Goal: Check status: Check status

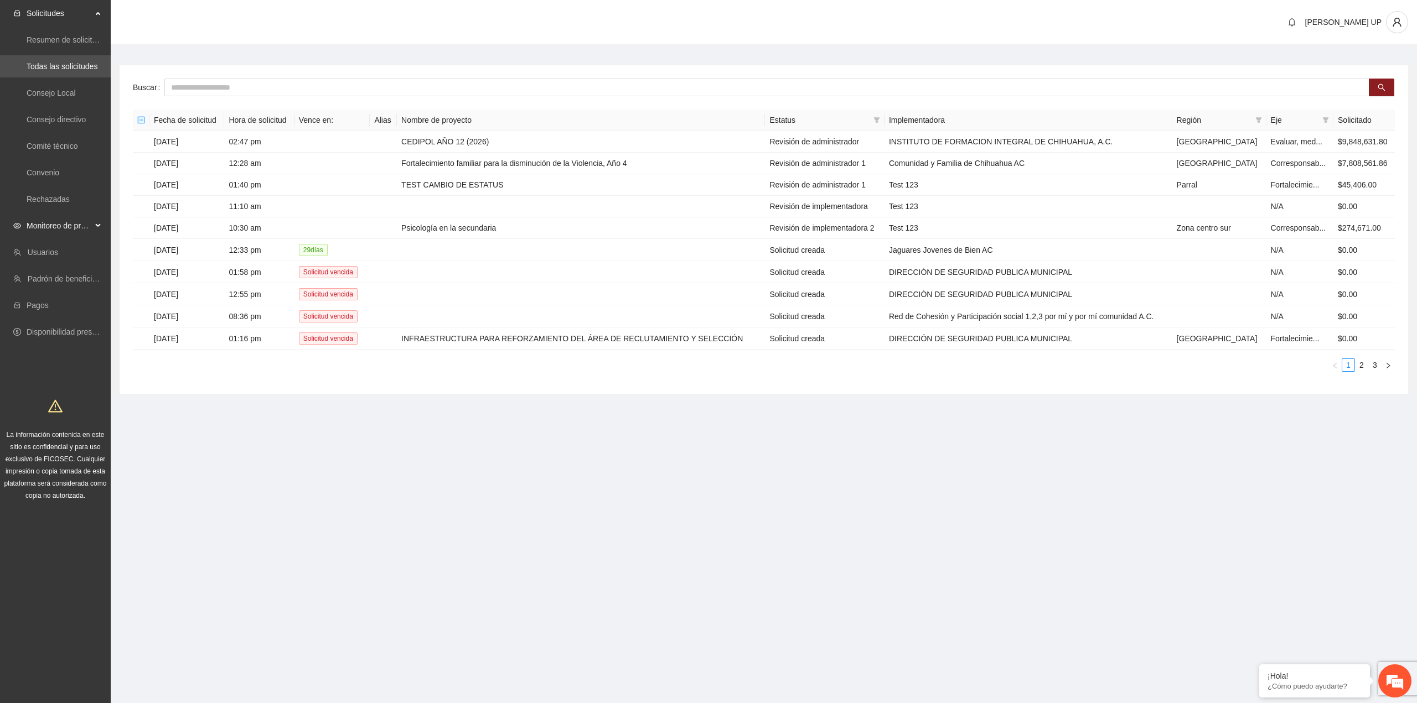
click at [96, 231] on div "Monitoreo de proyectos" at bounding box center [55, 226] width 111 height 22
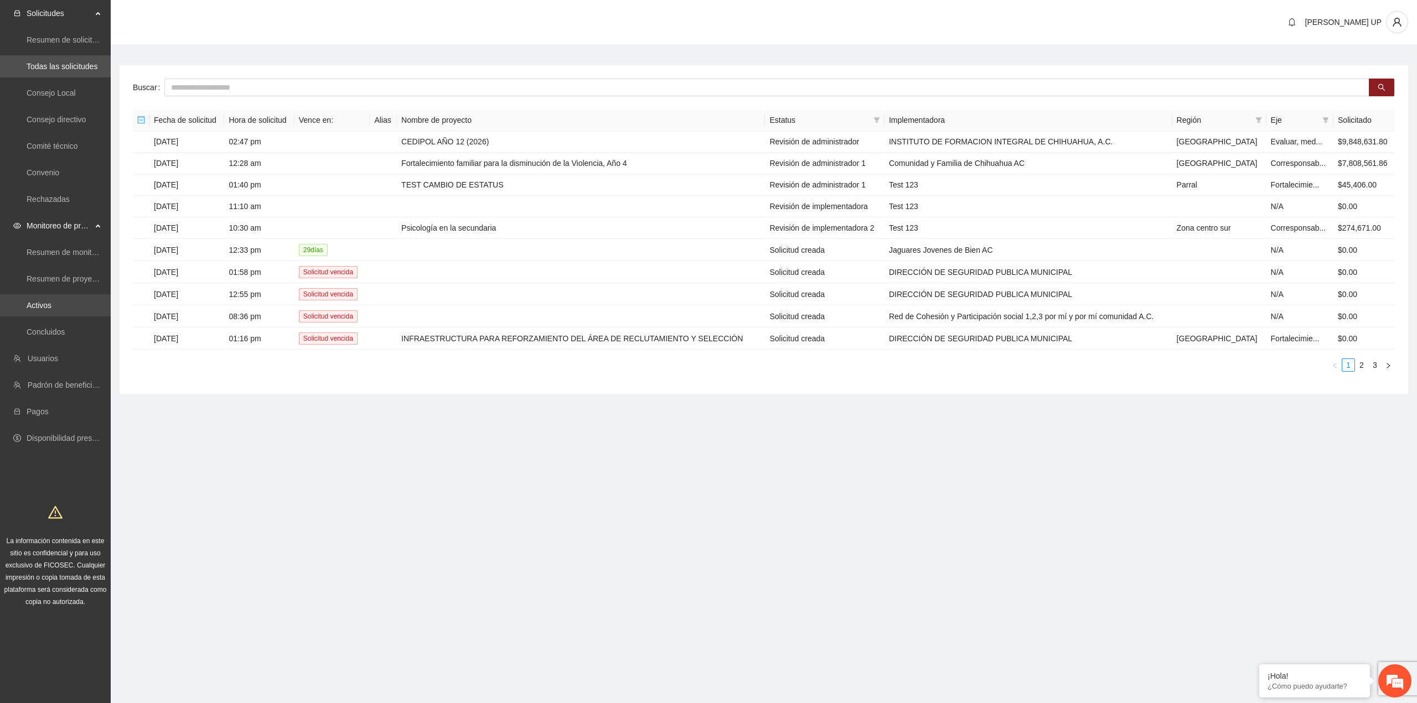
click at [51, 306] on link "Activos" at bounding box center [39, 305] width 25 height 9
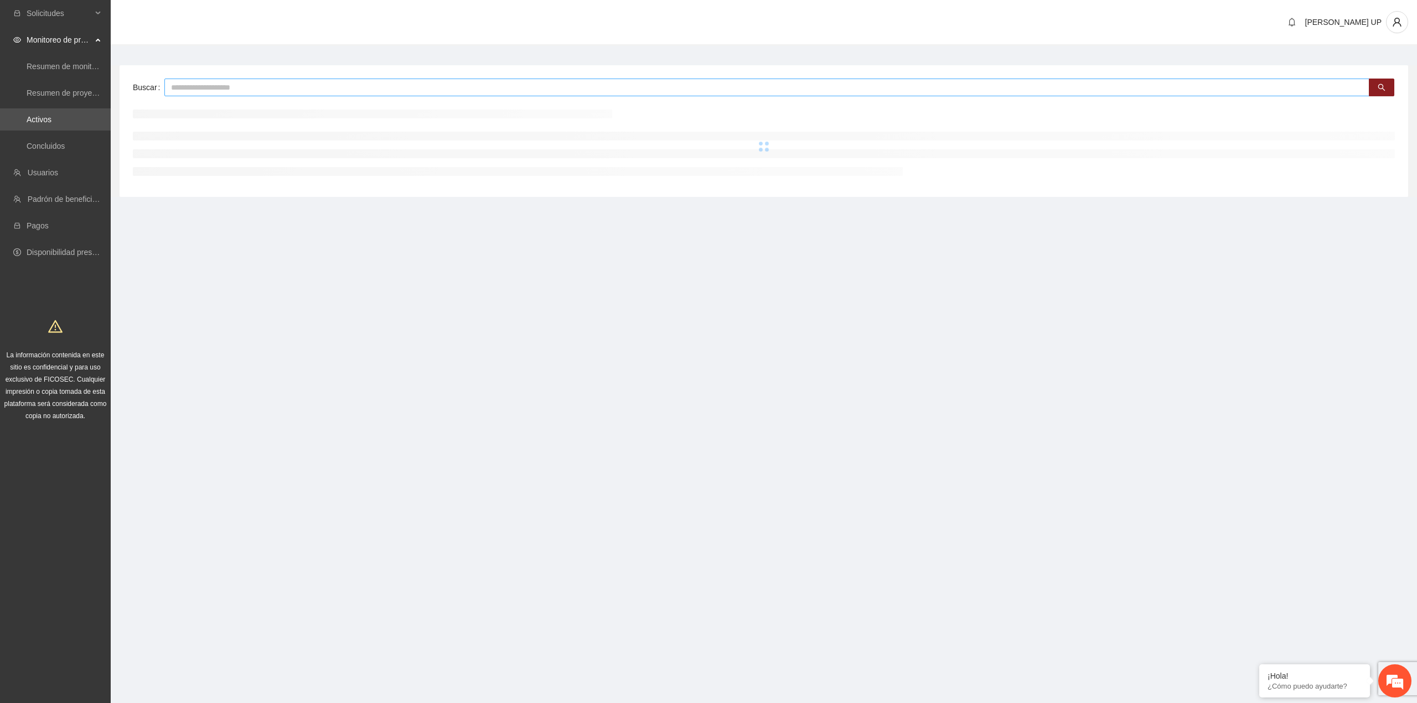
click at [215, 88] on input "text" at bounding box center [766, 88] width 1205 height 18
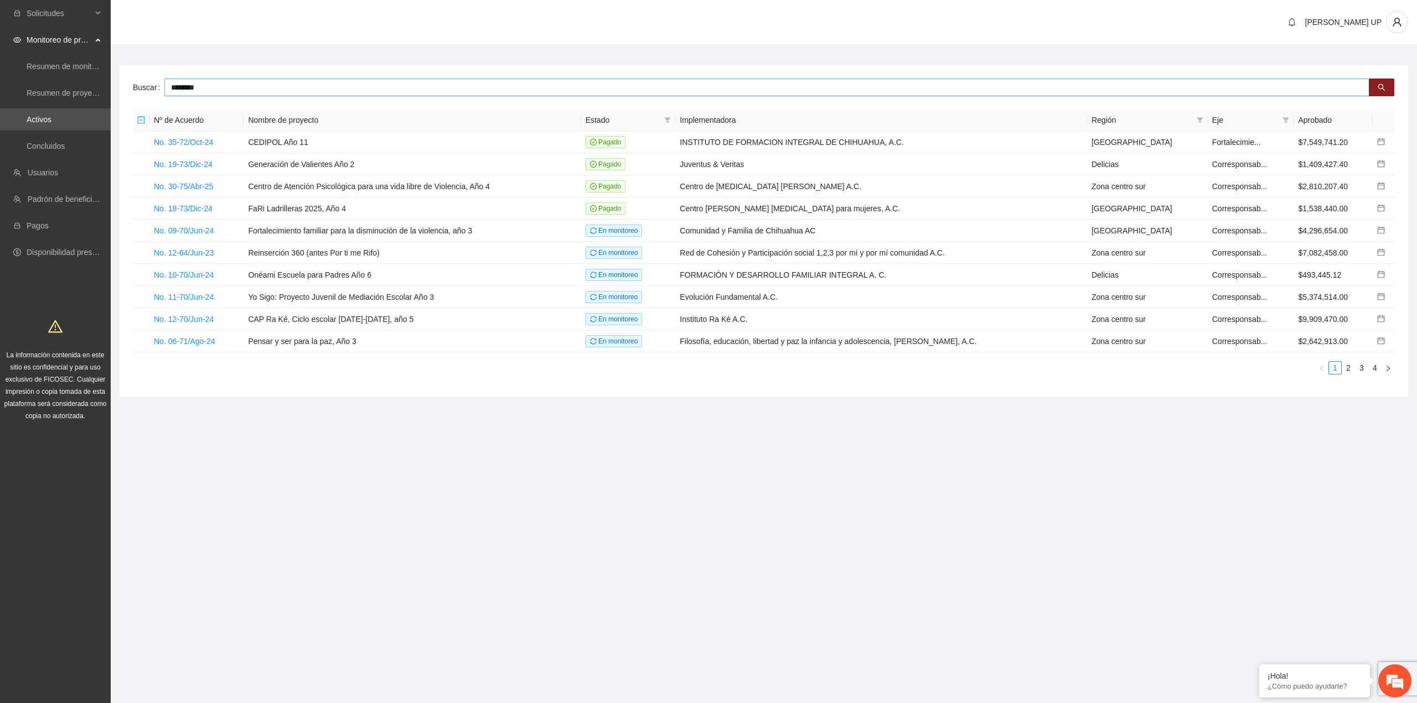
type input "********"
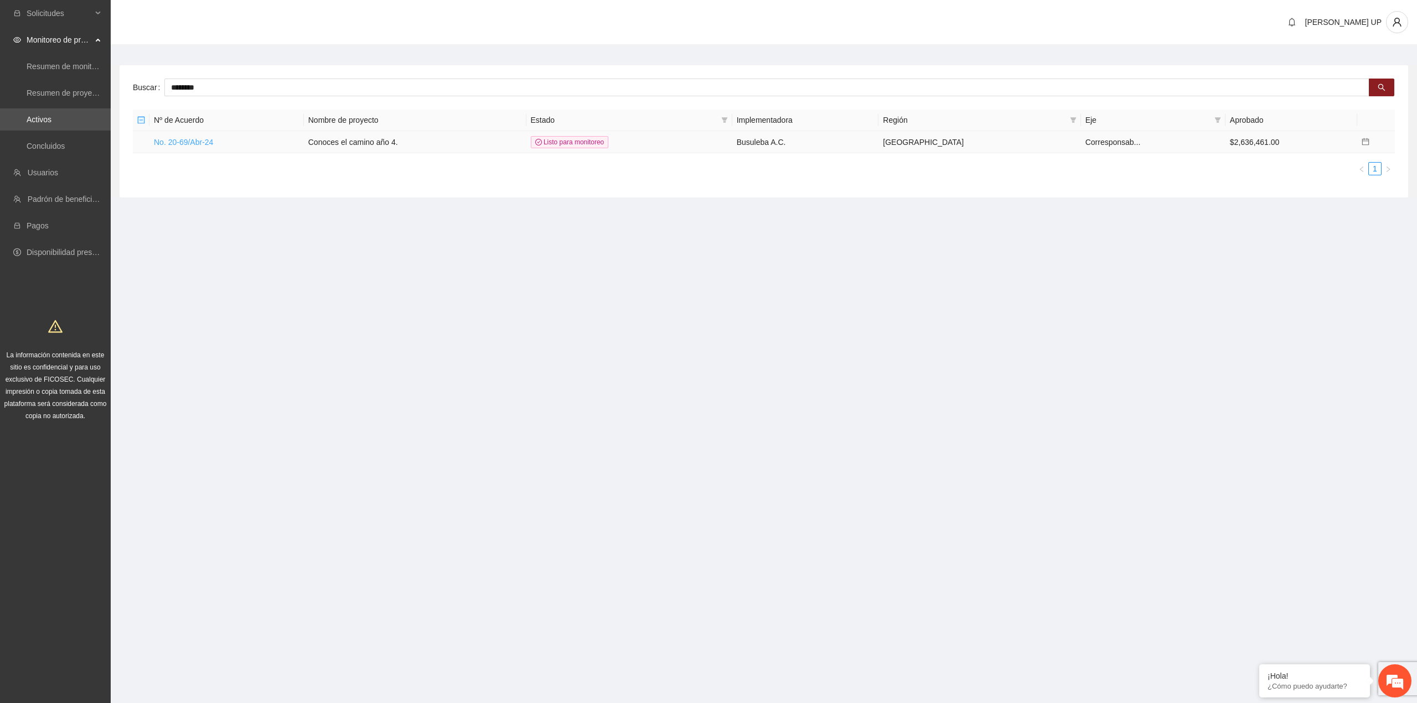
click at [187, 144] on link "No. 20-69/Abr-24" at bounding box center [183, 142] width 59 height 9
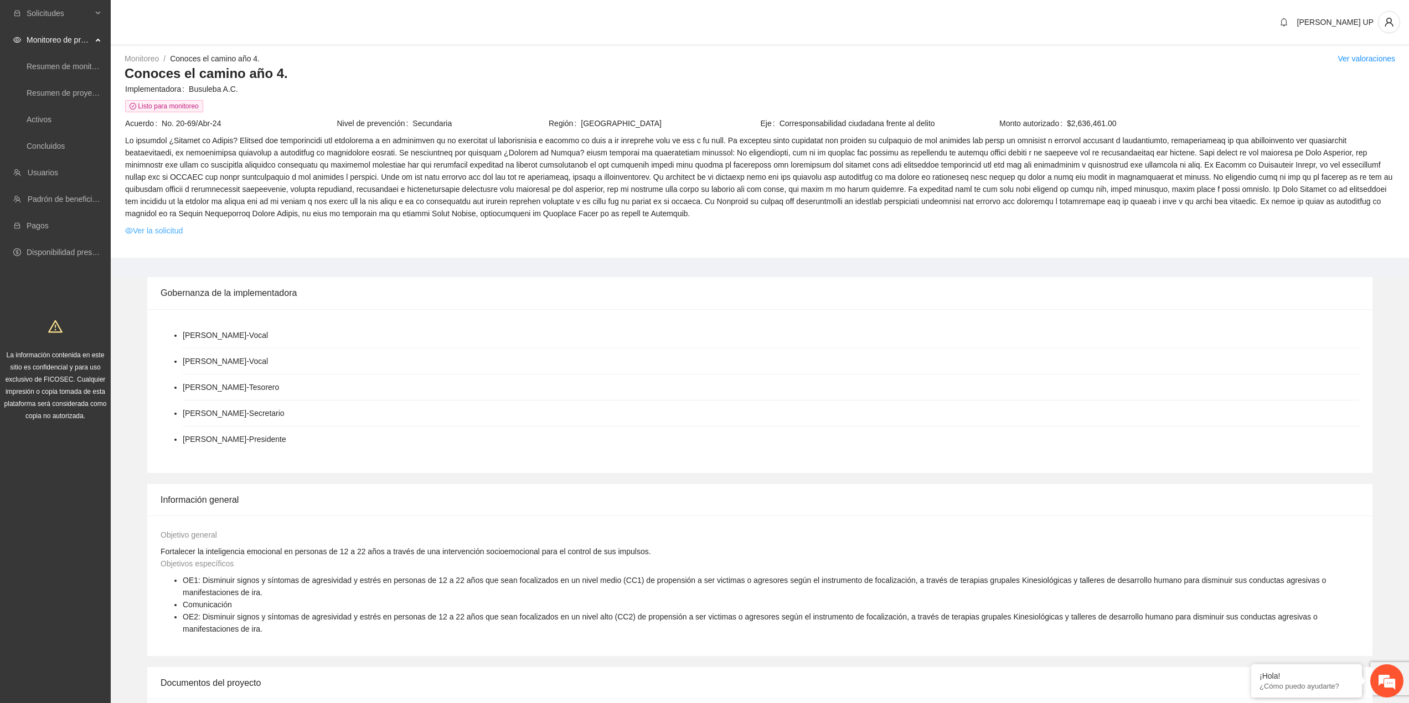
click at [177, 232] on link "Ver la solicitud" at bounding box center [154, 231] width 58 height 12
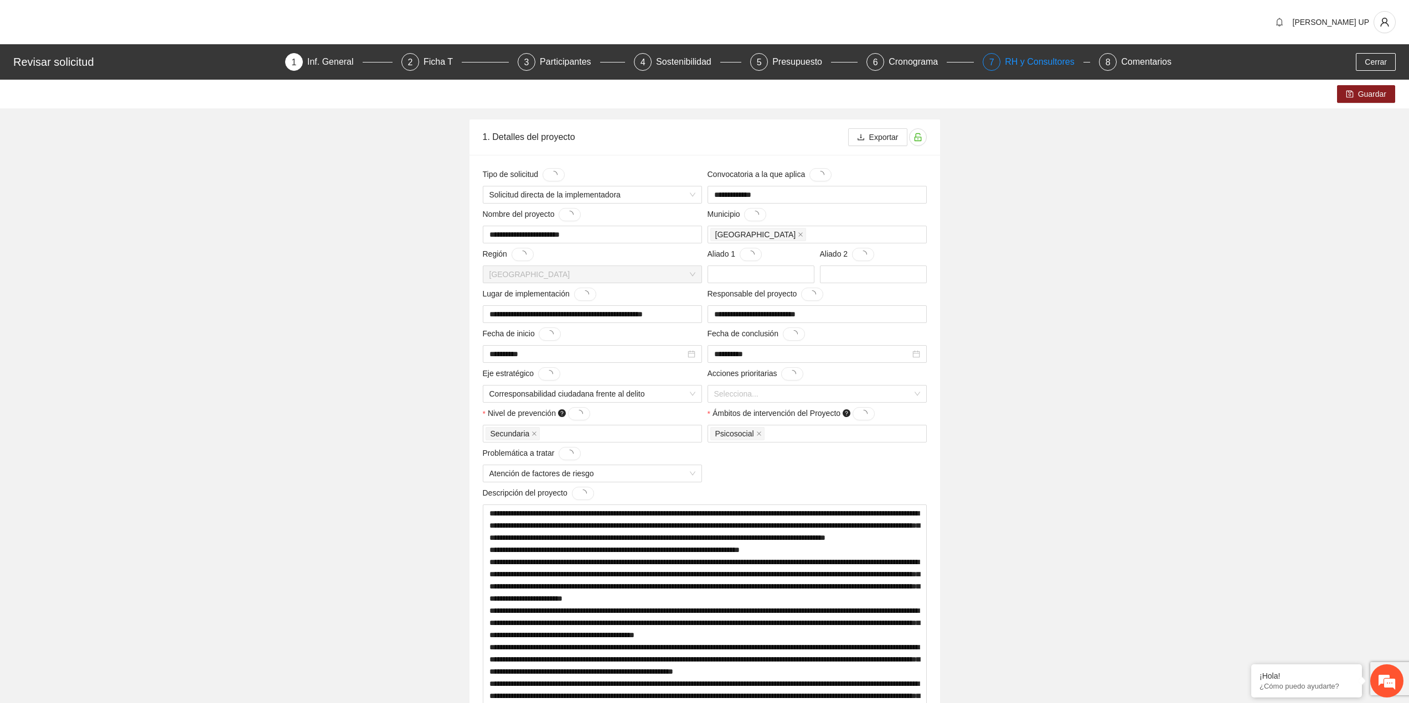
click at [1019, 70] on div "RH y Consultores" at bounding box center [1044, 62] width 78 height 18
